Goal: Ask a question

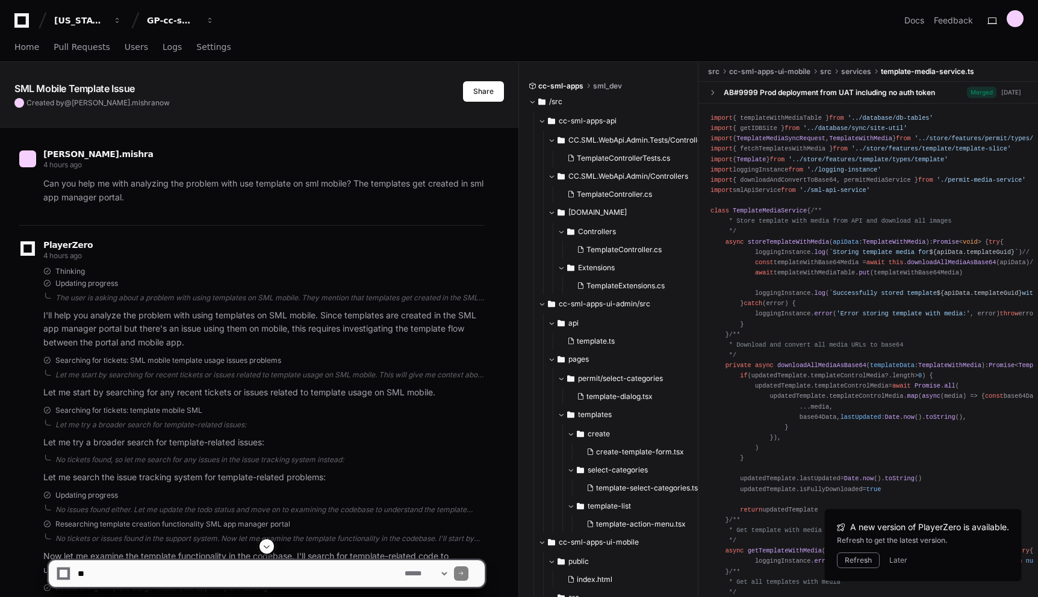
click at [26, 26] on icon at bounding box center [21, 20] width 14 height 14
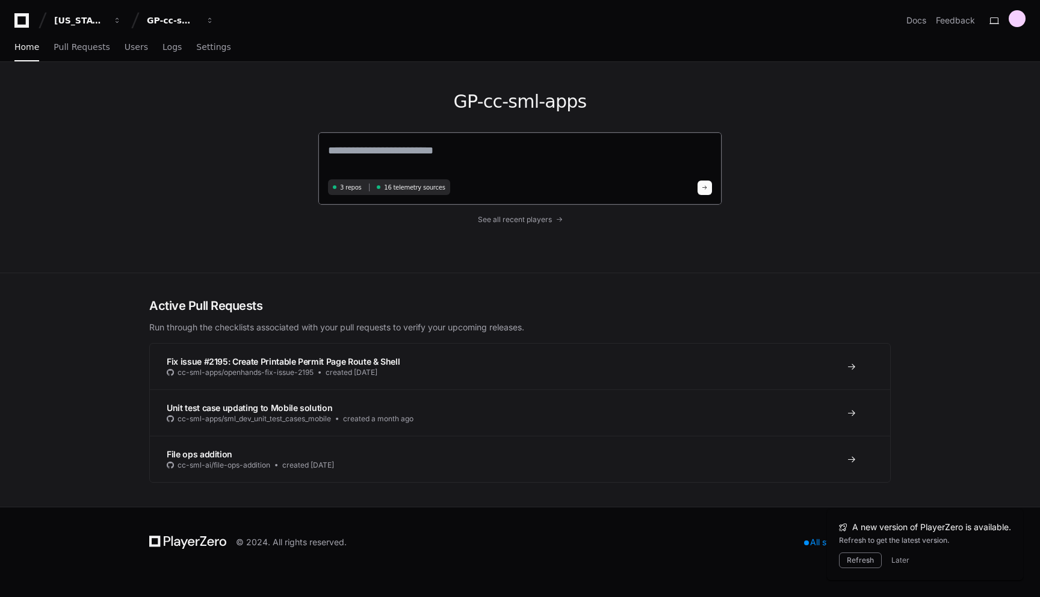
click at [485, 152] on textarea at bounding box center [520, 159] width 384 height 34
click at [851, 567] on button "Refresh" at bounding box center [860, 561] width 43 height 16
click at [520, 157] on textarea at bounding box center [520, 159] width 384 height 34
click at [513, 237] on div "GP-cc-sml-apps 3 repos 16 telemetry sources See all recent players" at bounding box center [520, 166] width 405 height 209
click at [509, 148] on textarea at bounding box center [520, 158] width 384 height 32
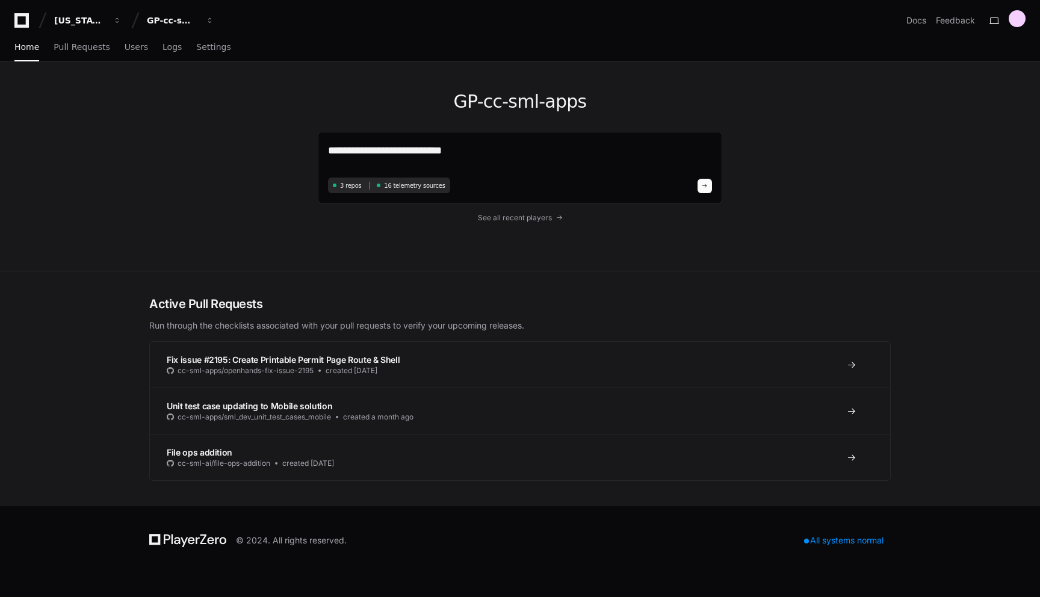
type textarea "*"
click at [704, 73] on div "GP-cc-sml-apps *** 3 repos 16 telemetry sources See all recent players" at bounding box center [520, 166] width 405 height 209
click at [491, 149] on textarea "***" at bounding box center [520, 158] width 384 height 32
type textarea "*"
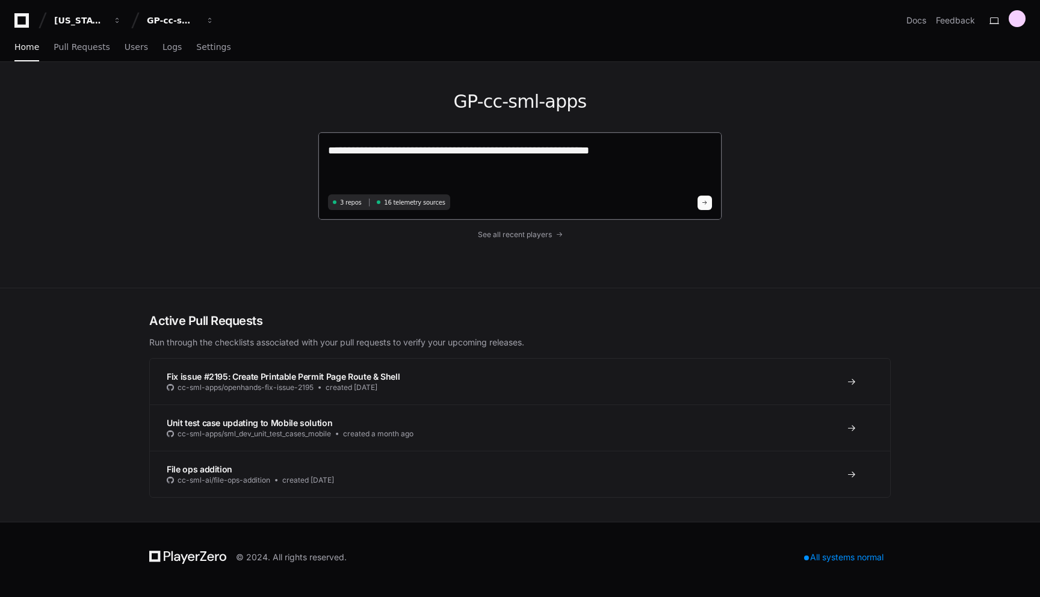
paste textarea "**********"
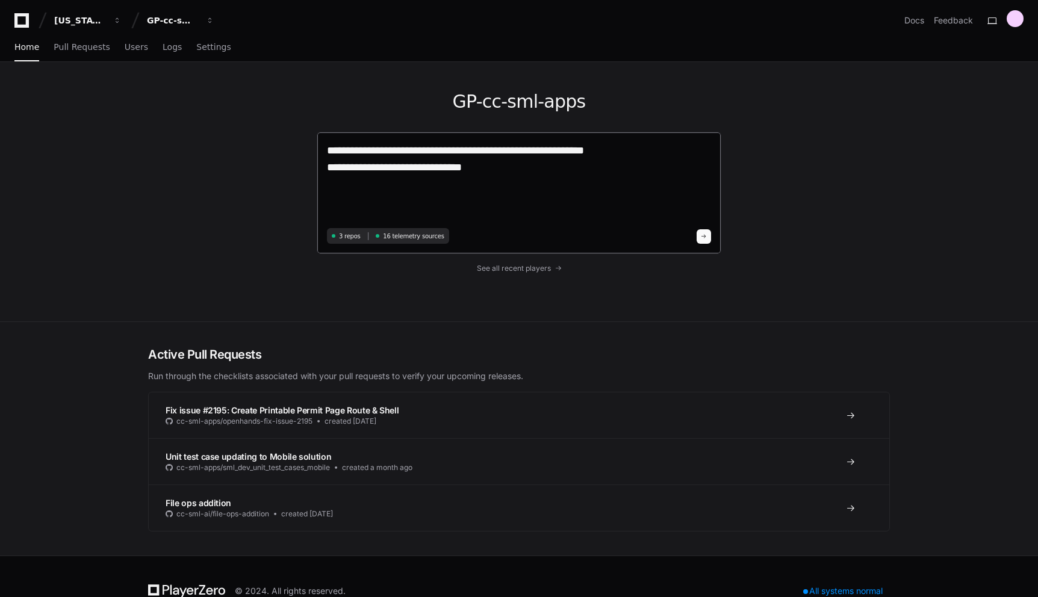
type textarea "**********"
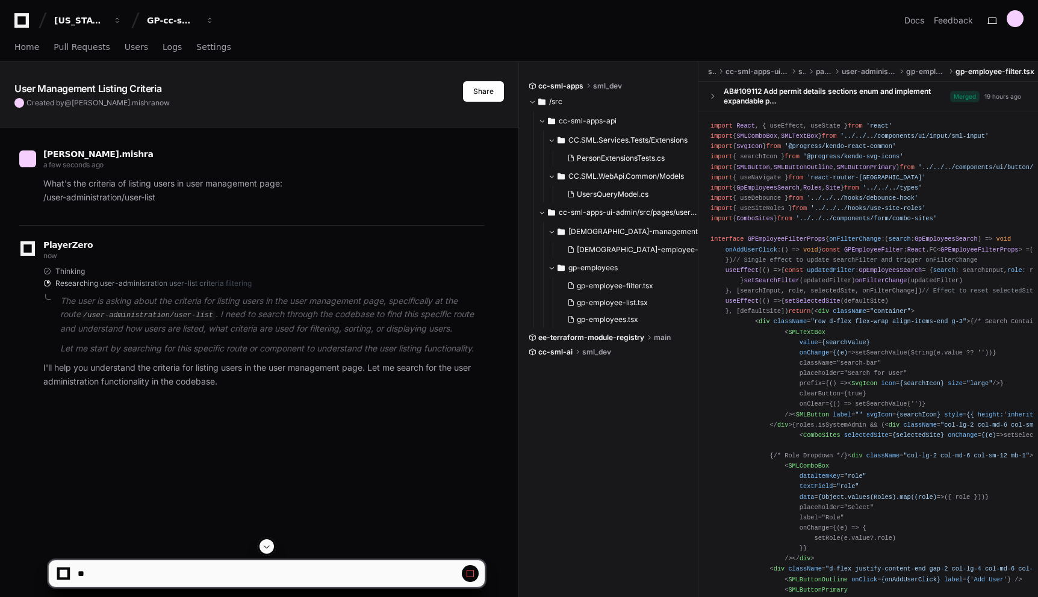
click at [491, 195] on div "prakhar.mishra a few seconds ago What's the criteria of listing users in user m…" at bounding box center [258, 272] width 489 height 289
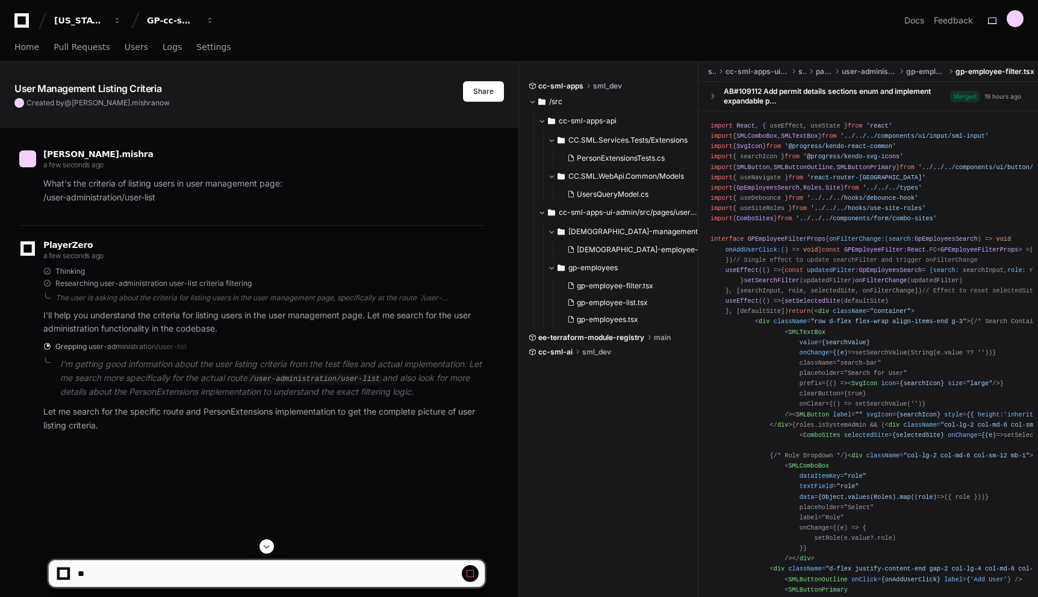
click at [414, 444] on div "PlayerZero a few seconds ago Thinking Researching user-administration user-list…" at bounding box center [251, 339] width 465 height 228
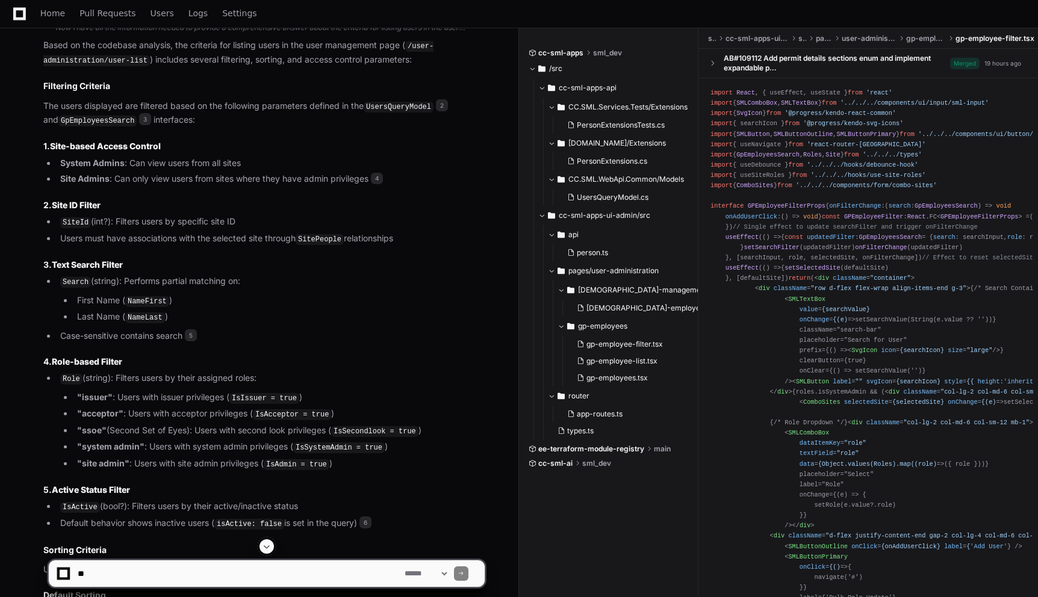
scroll to position [643, 0]
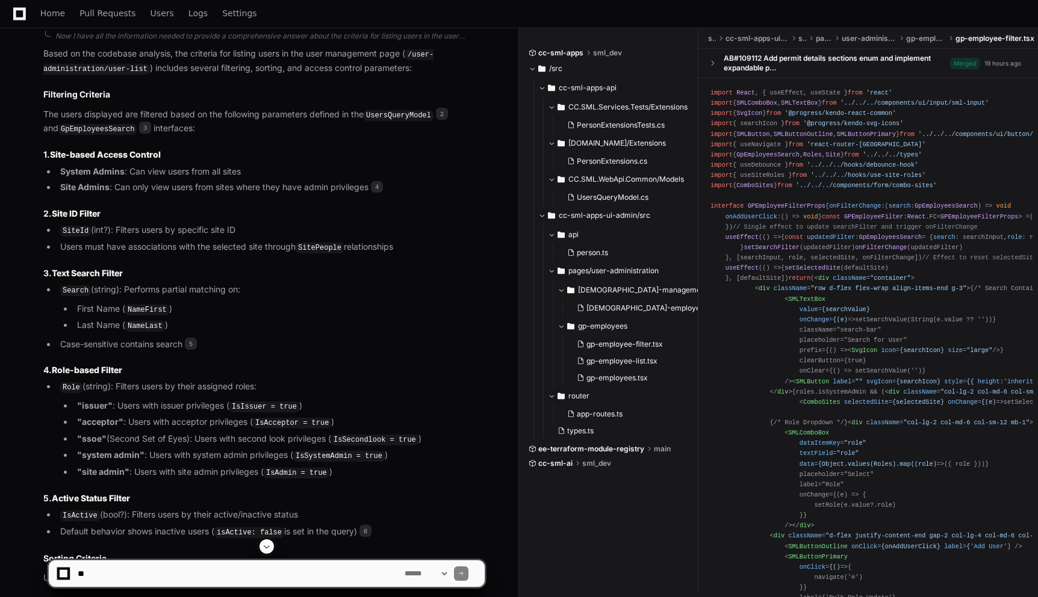
click at [335, 577] on textarea at bounding box center [238, 573] width 327 height 26
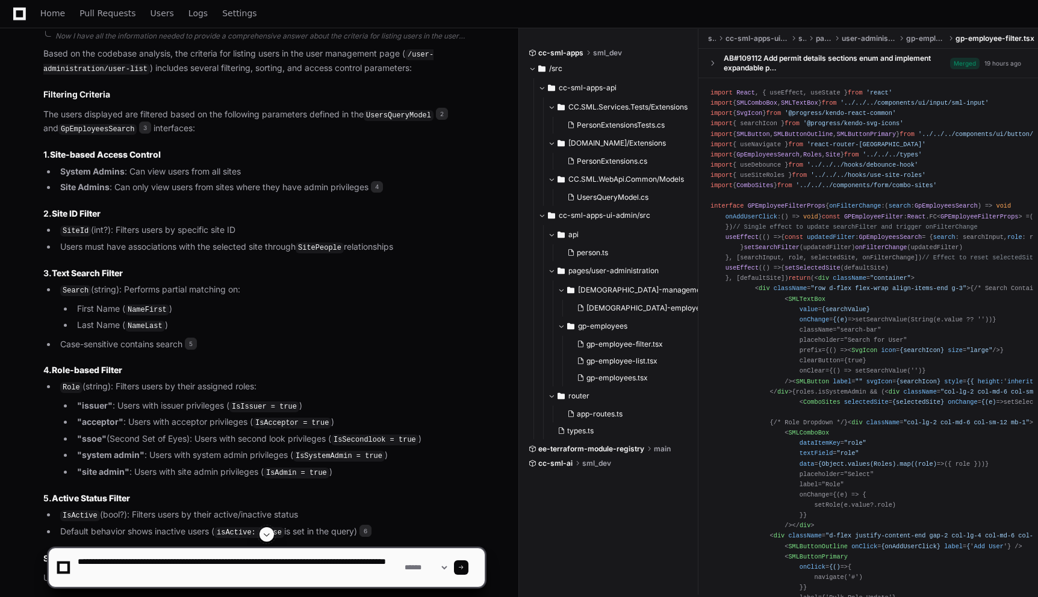
scroll to position [4, 0]
click at [506, 300] on div "prakhar.mishra a minute ago What's the criteria of listing users in user manage…" at bounding box center [259, 222] width 518 height 1476
click at [320, 579] on textarea at bounding box center [238, 567] width 327 height 39
type textarea "**********"
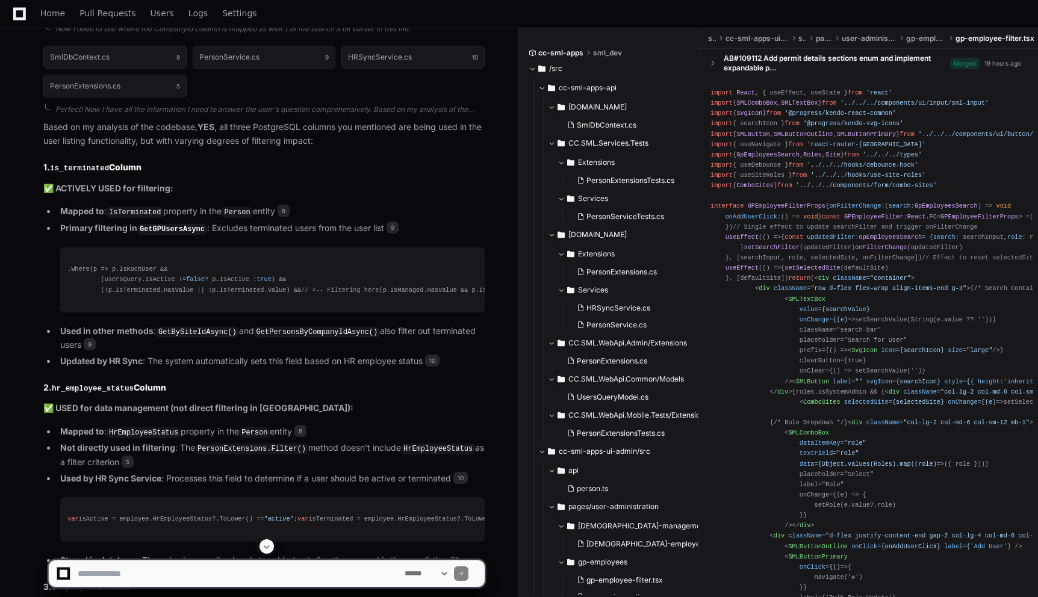
scroll to position [1954, 0]
click at [370, 250] on pre ".Where(p => p.IsKochUser && (usersQuery.IsActive != false ? p.IsActive : true )…" at bounding box center [272, 278] width 424 height 64
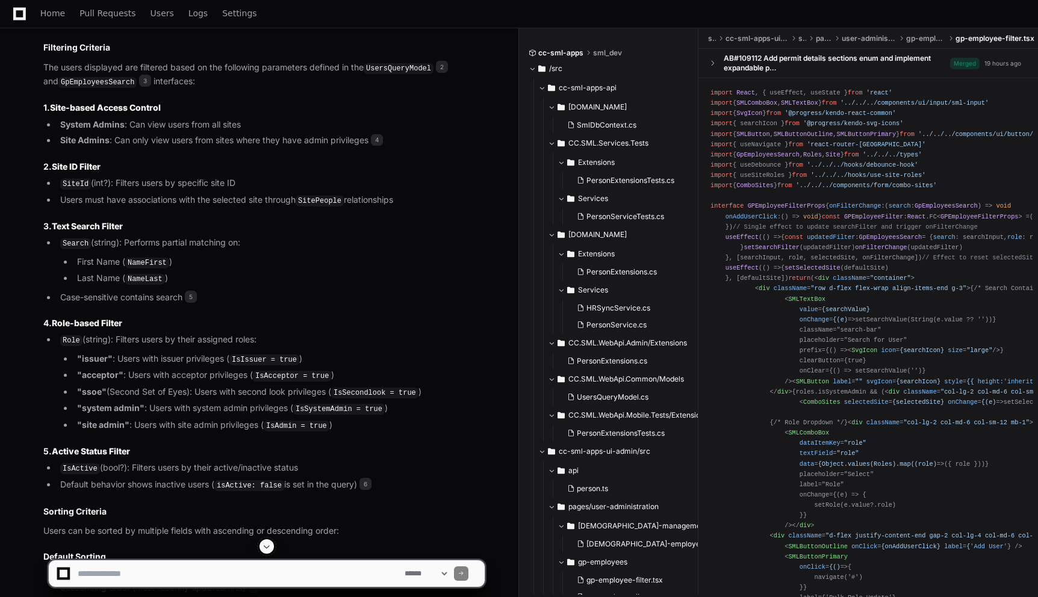
scroll to position [688, 0]
click at [529, 275] on div at bounding box center [534, 394] width 10 height 633
click at [471, 258] on li "First Name ( NameFirst )" at bounding box center [278, 265] width 411 height 14
click at [475, 278] on li "Last Name ( NameLast )" at bounding box center [278, 281] width 411 height 14
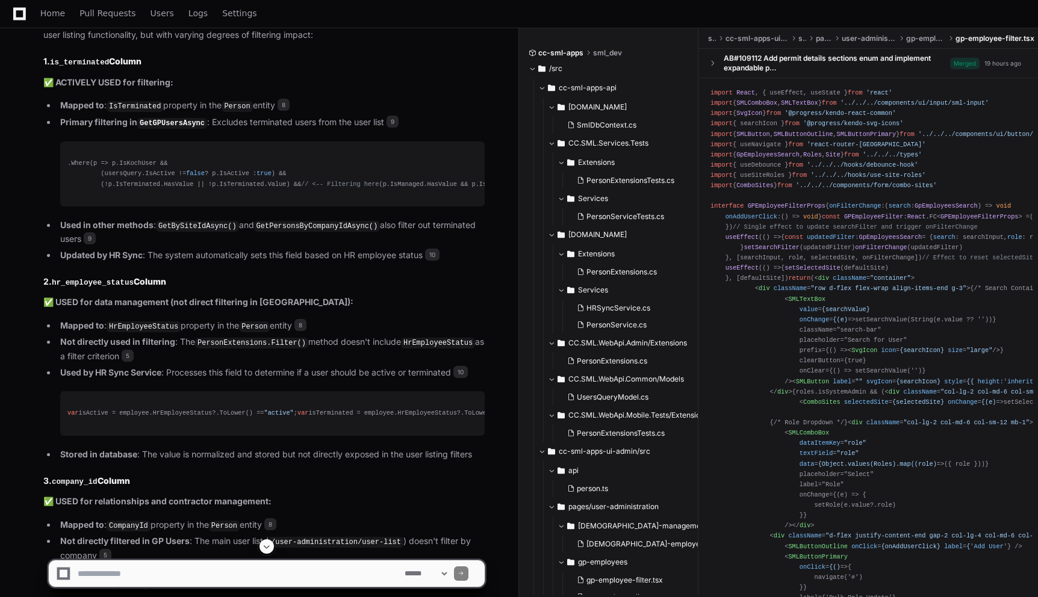
scroll to position [2064, 0]
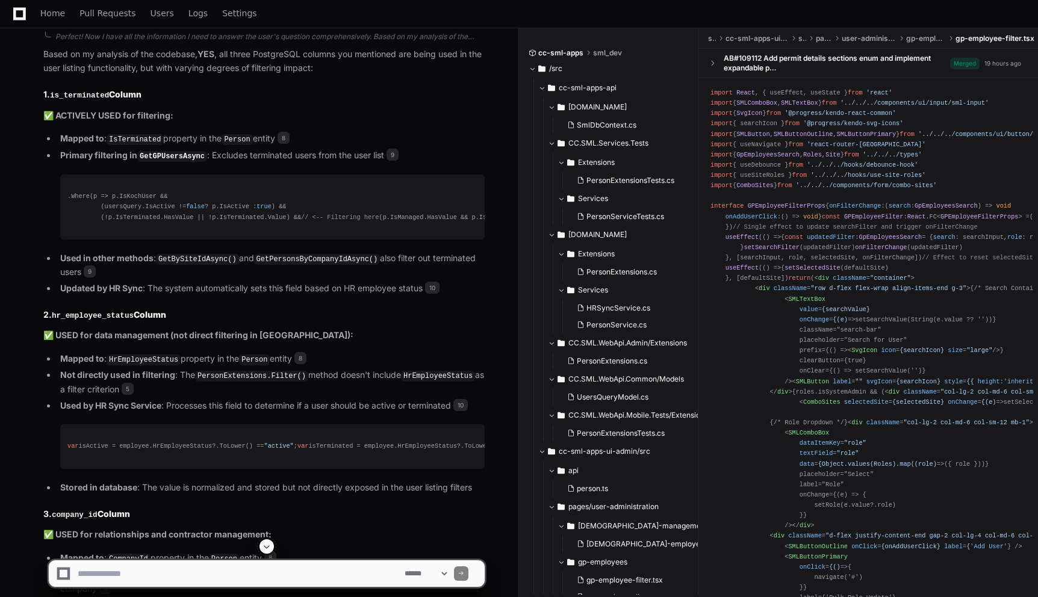
scroll to position [2026, 0]
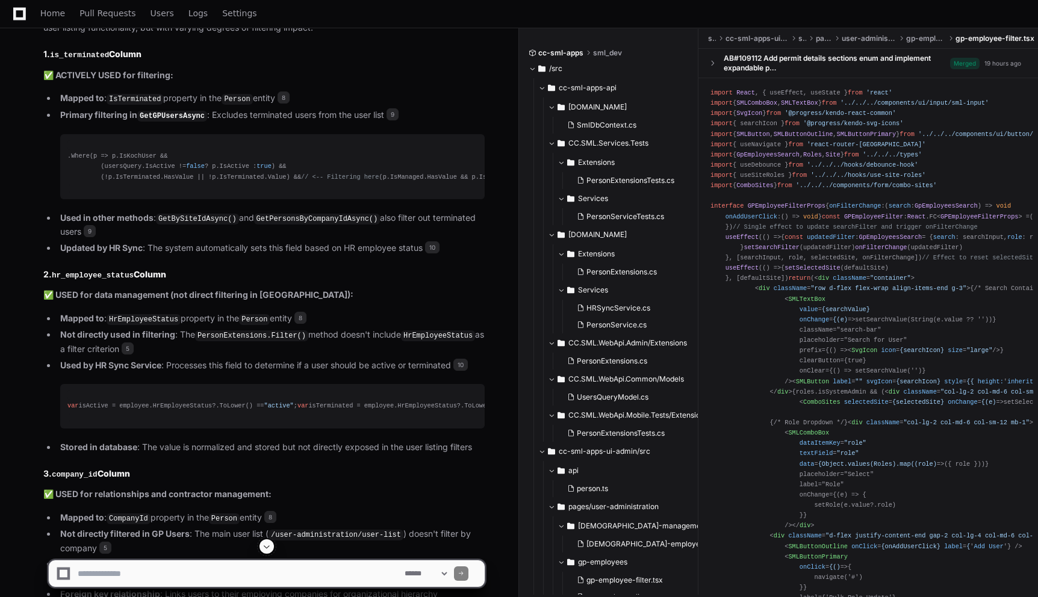
scroll to position [2066, 0]
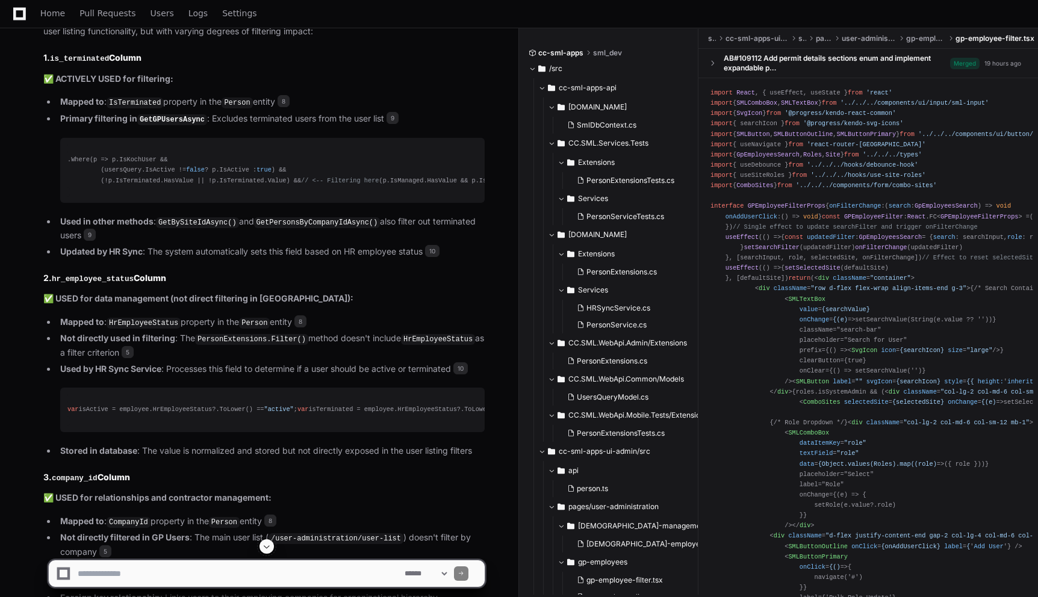
scroll to position [2061, 0]
click at [455, 281] on h2 "2. hr_employee_status Column" at bounding box center [263, 279] width 441 height 13
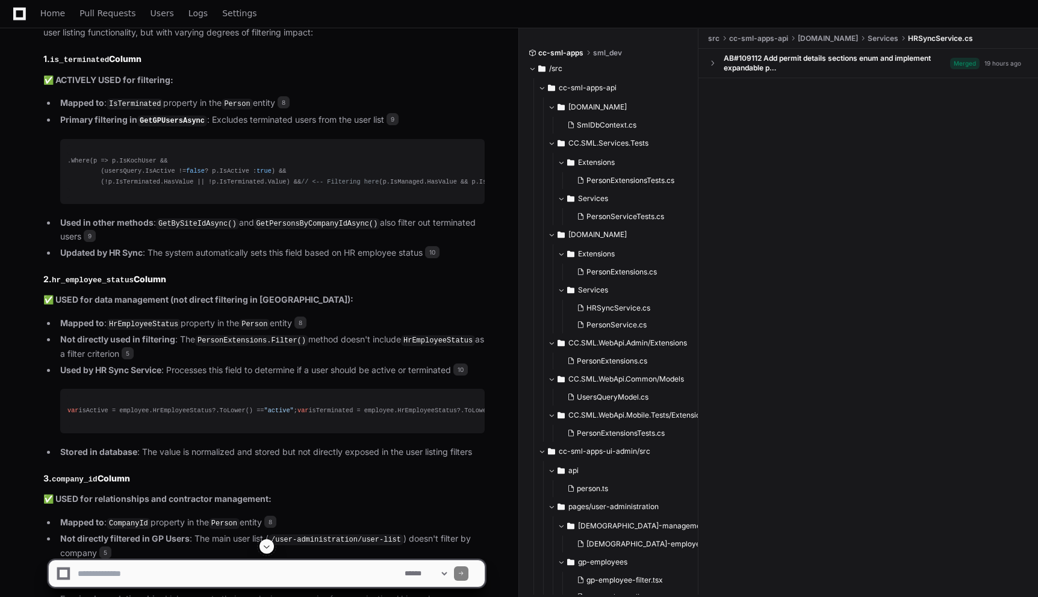
click at [485, 223] on li "Used in other methods : GetBySiteIdAsync() and GetPersonsByCompanyIdAsync() als…" at bounding box center [271, 230] width 428 height 28
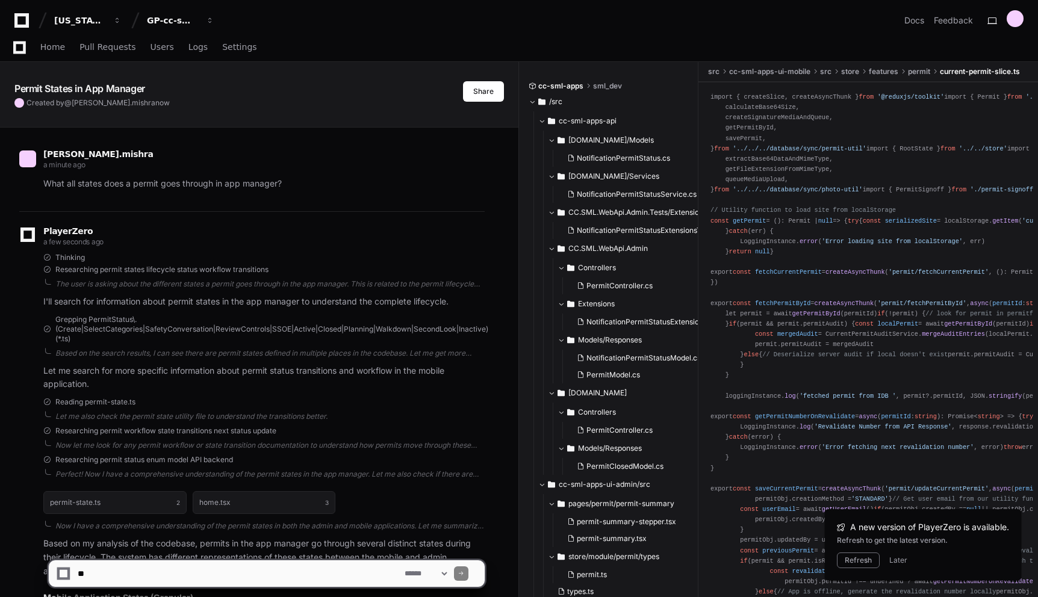
scroll to position [942, 0]
